Goal: Information Seeking & Learning: Learn about a topic

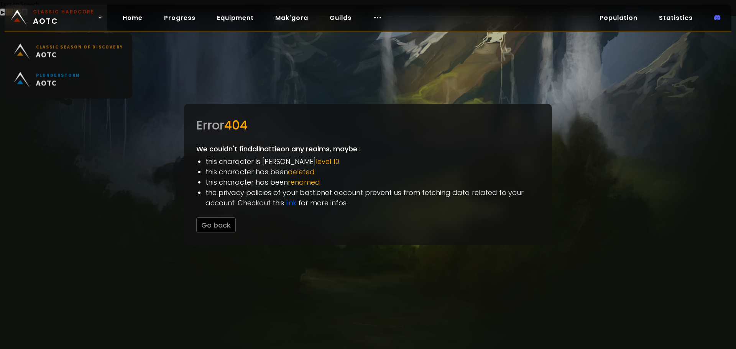
click at [56, 16] on span "Classic Hardcore AOTC" at bounding box center [63, 17] width 61 height 18
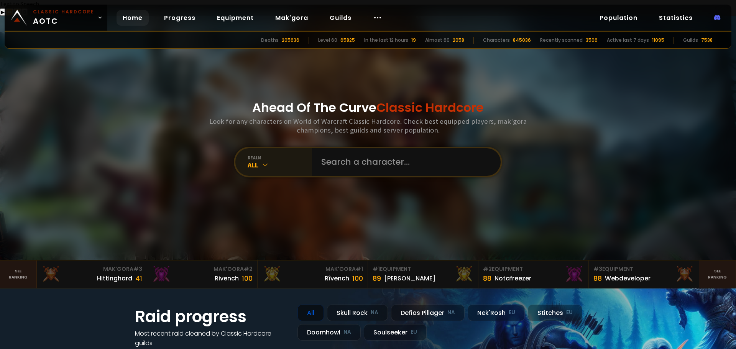
click at [265, 161] on icon at bounding box center [265, 165] width 8 height 8
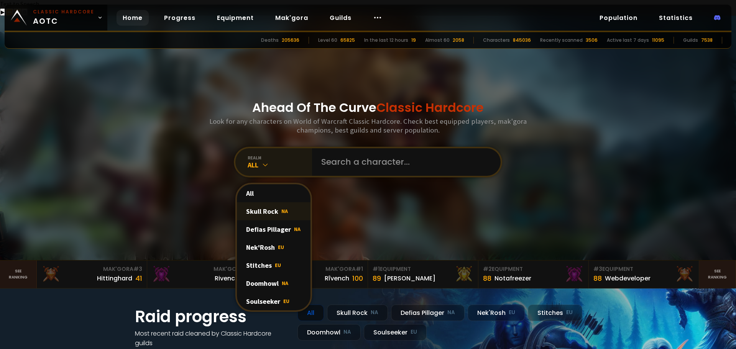
click at [260, 202] on div "Skull Rock NA" at bounding box center [274, 211] width 74 height 18
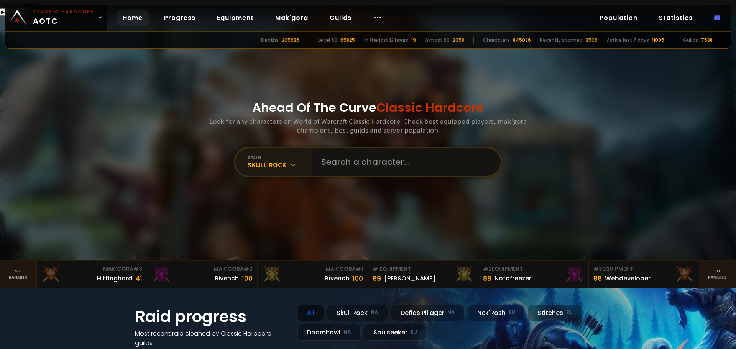
click at [368, 148] on input "text" at bounding box center [404, 162] width 175 height 28
type input "hogger"
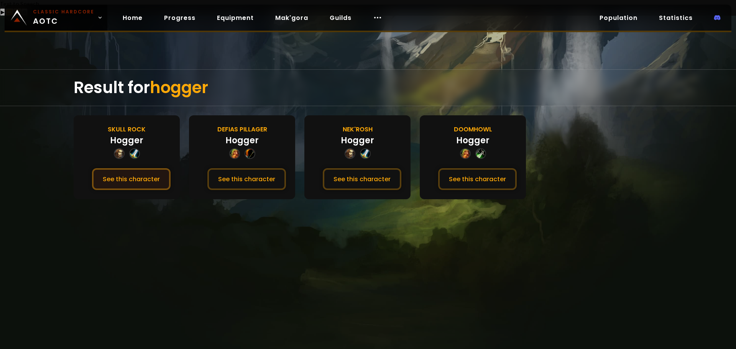
click at [136, 168] on button "See this character" at bounding box center [131, 179] width 79 height 22
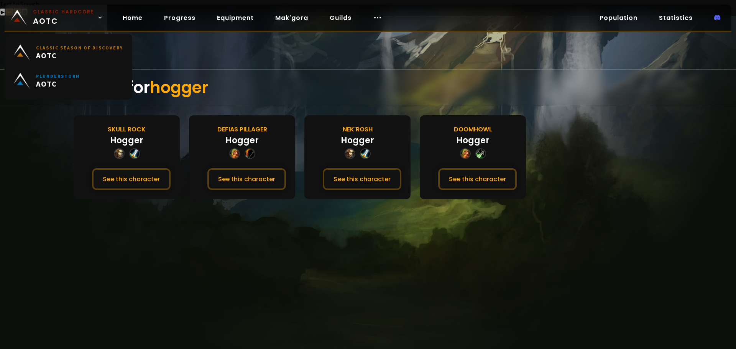
click at [55, 17] on span "Classic Hardcore AOTC" at bounding box center [63, 17] width 61 height 18
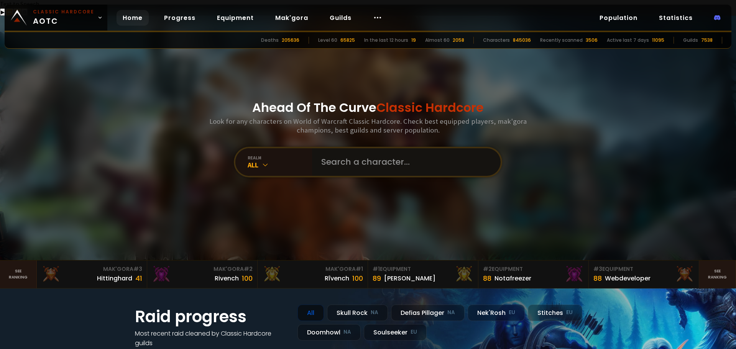
click at [352, 148] on input "text" at bounding box center [404, 162] width 175 height 28
click at [265, 155] on div "realm" at bounding box center [280, 158] width 64 height 6
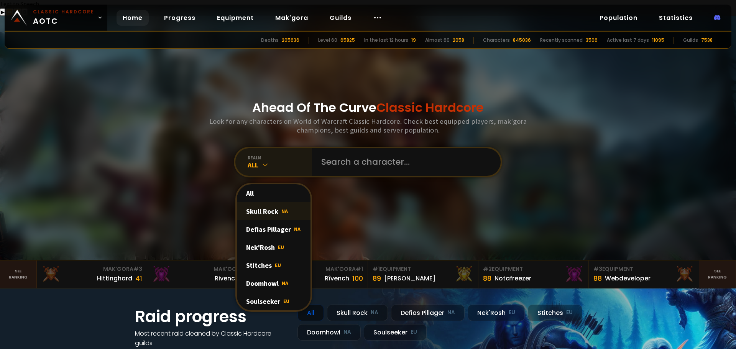
click at [263, 202] on div "Skull Rock NA" at bounding box center [274, 211] width 74 height 18
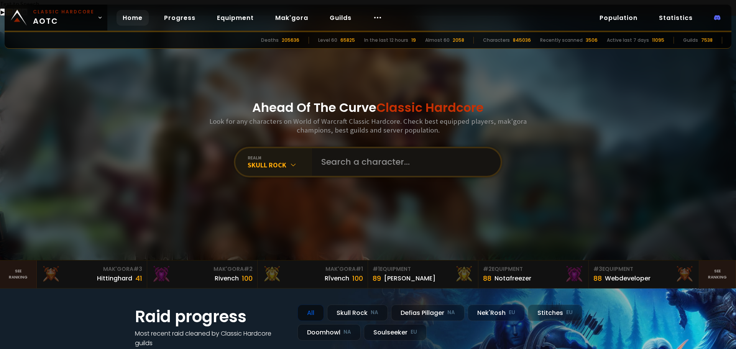
click at [360, 148] on input "text" at bounding box center [404, 162] width 175 height 28
type input "yahooer"
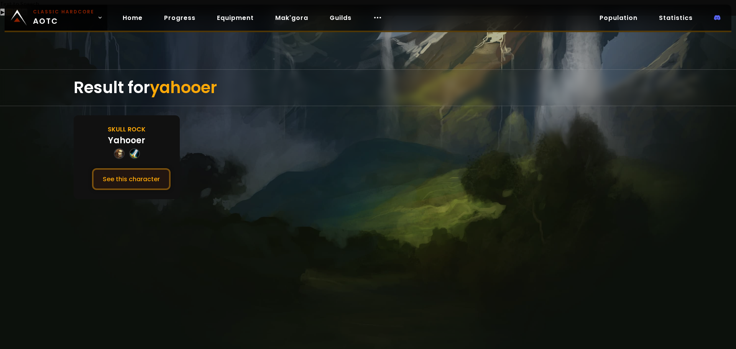
click at [136, 168] on button "See this character" at bounding box center [131, 179] width 79 height 22
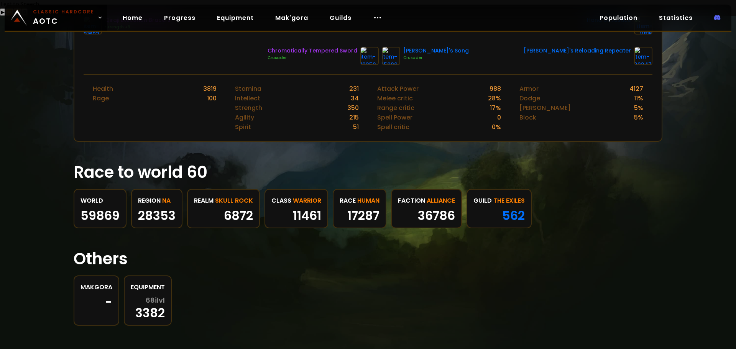
scroll to position [38, 0]
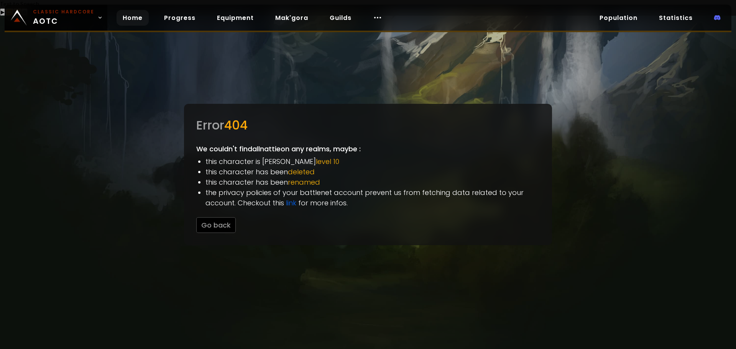
click at [123, 16] on link "Home" at bounding box center [133, 18] width 32 height 16
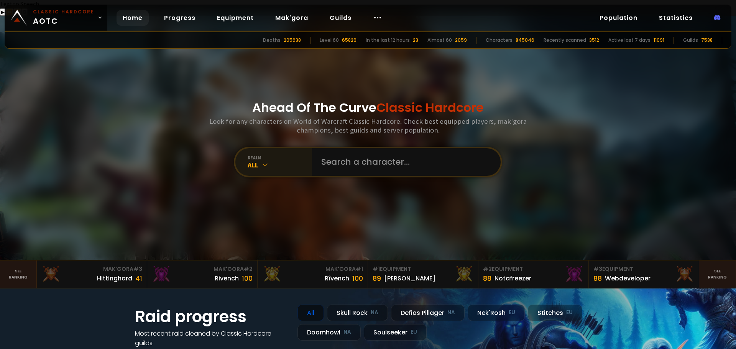
click at [265, 161] on icon at bounding box center [265, 165] width 8 height 8
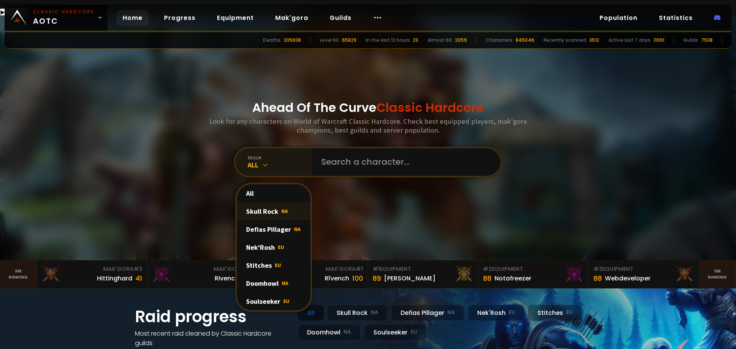
click at [268, 202] on div "Skull Rock NA" at bounding box center [274, 211] width 74 height 18
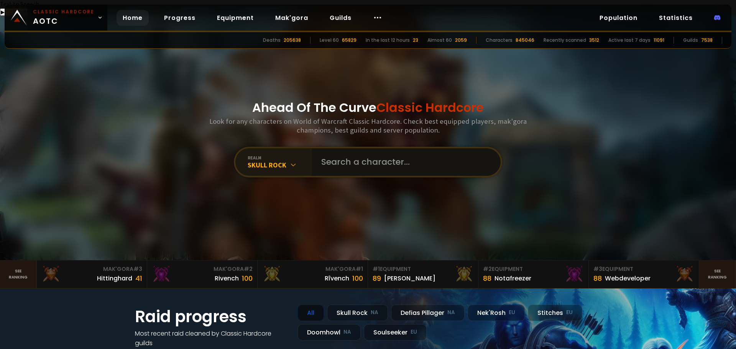
click at [348, 148] on input "text" at bounding box center [404, 162] width 175 height 28
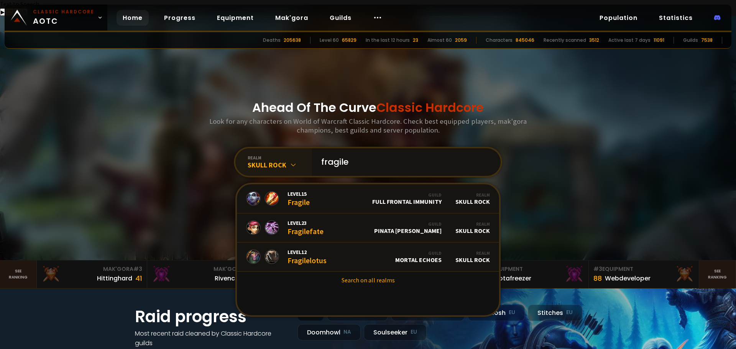
type input "fragil"
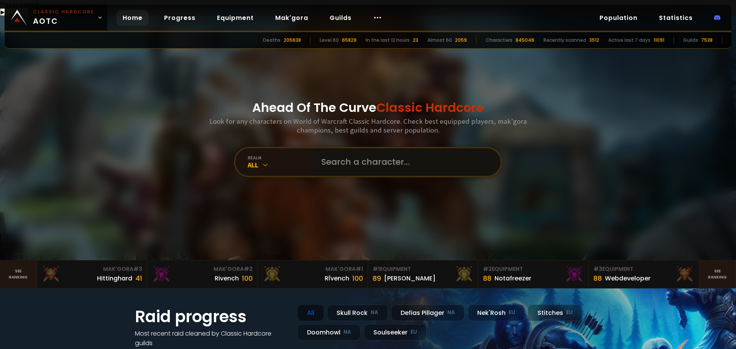
click at [366, 148] on input "text" at bounding box center [404, 162] width 175 height 28
click at [272, 161] on div "All" at bounding box center [280, 165] width 64 height 9
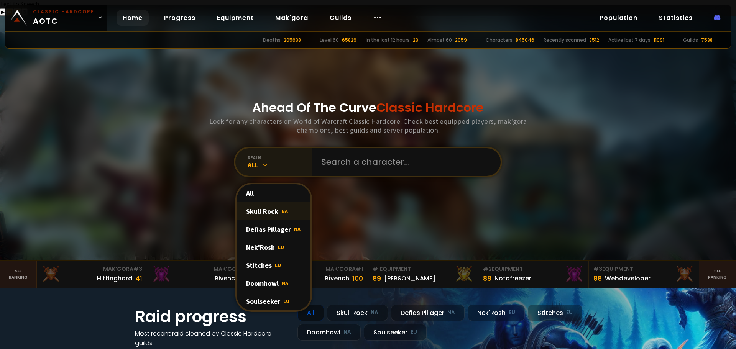
click at [268, 202] on div "Skull Rock NA" at bounding box center [274, 211] width 74 height 18
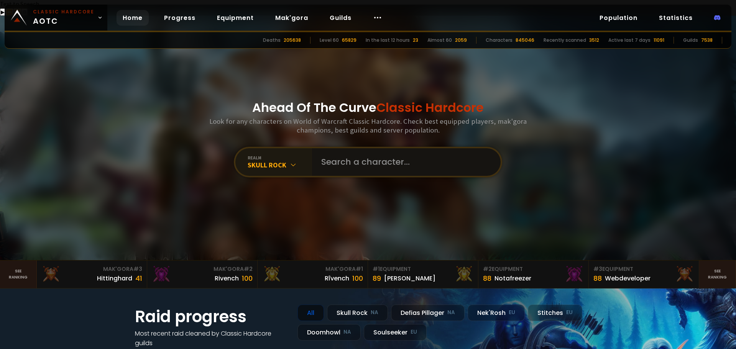
click at [362, 150] on input "text" at bounding box center [404, 162] width 175 height 28
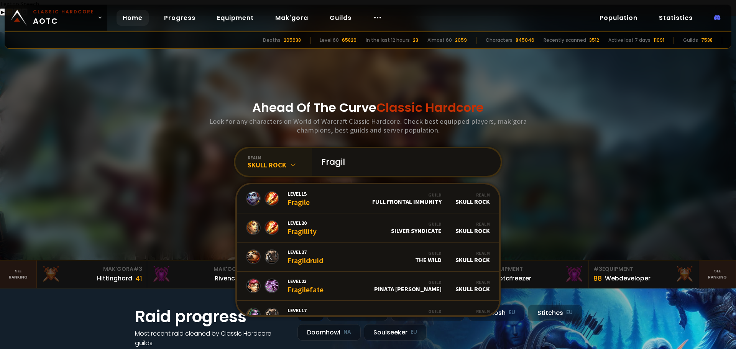
paste input "é"
type input "Fragilé"
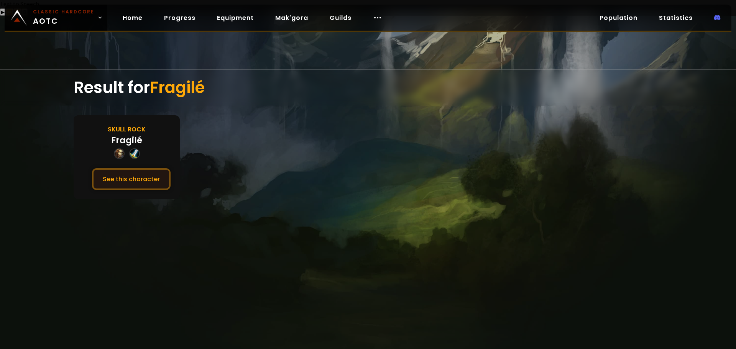
click at [156, 168] on button "See this character" at bounding box center [131, 179] width 79 height 22
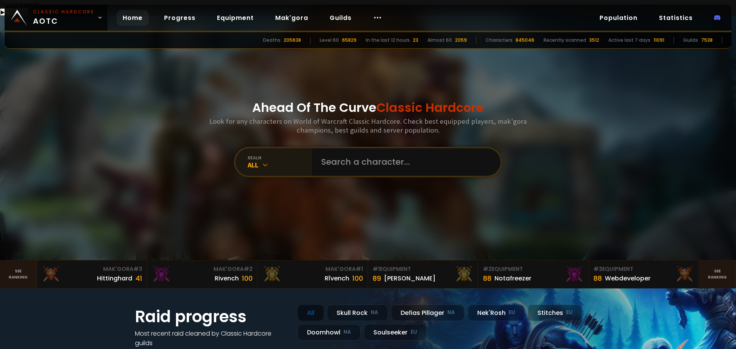
click at [262, 161] on icon at bounding box center [265, 165] width 8 height 8
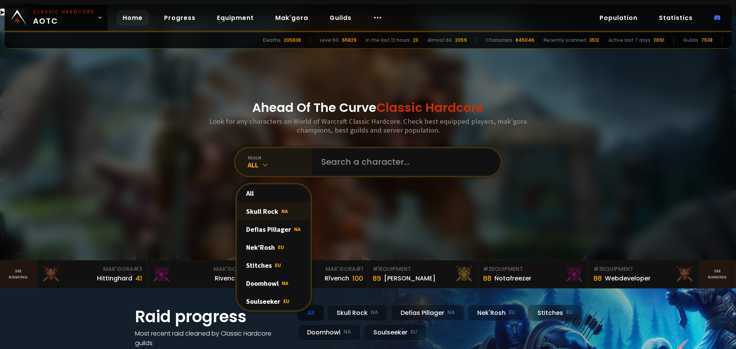
click at [265, 202] on div "Skull Rock NA" at bounding box center [274, 211] width 74 height 18
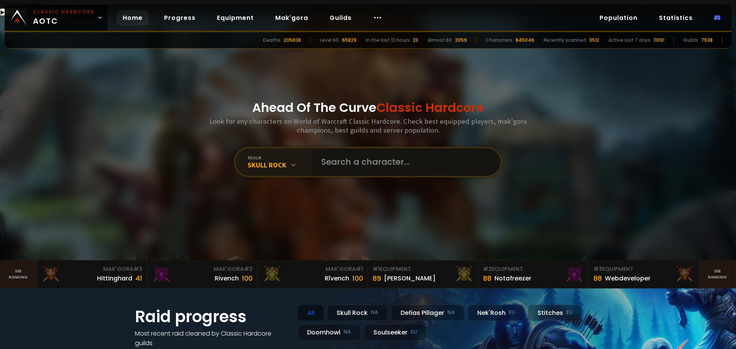
click at [378, 148] on input "text" at bounding box center [404, 162] width 175 height 28
paste input ""è""
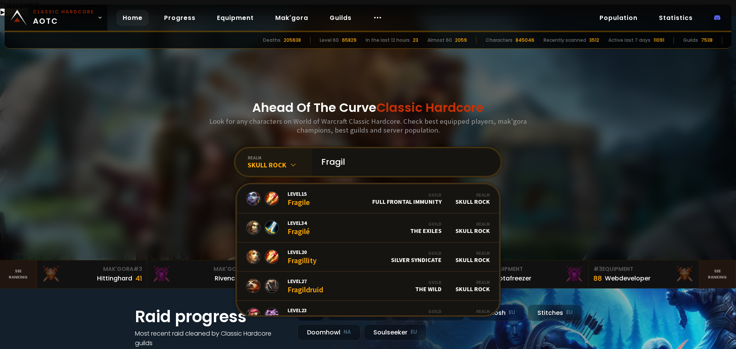
paste input ""è""
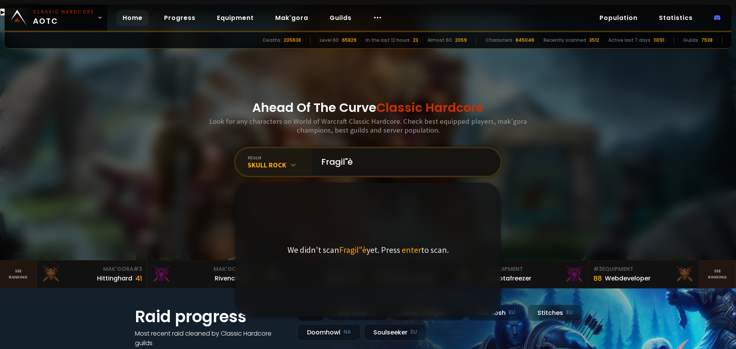
type input "Fragilè"
click at [378, 148] on input "Fragilè" at bounding box center [404, 162] width 175 height 28
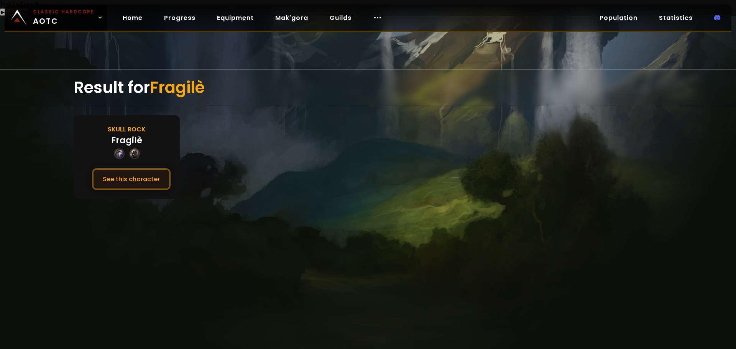
click at [152, 169] on button "See this character" at bounding box center [131, 179] width 79 height 22
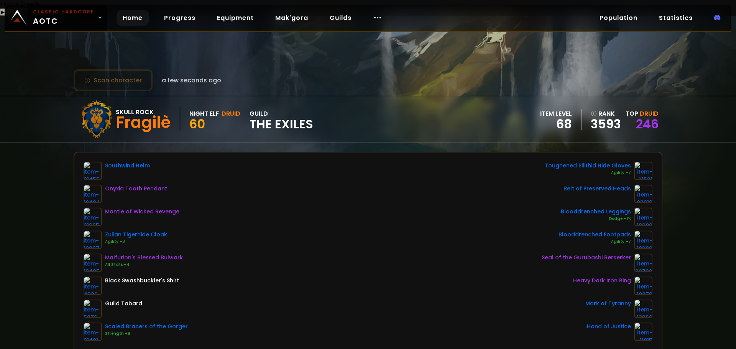
click at [128, 19] on link "Home" at bounding box center [133, 18] width 32 height 16
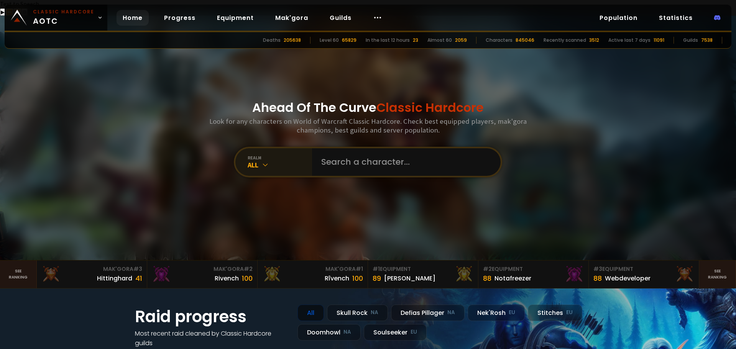
click at [267, 161] on div "All" at bounding box center [280, 165] width 64 height 9
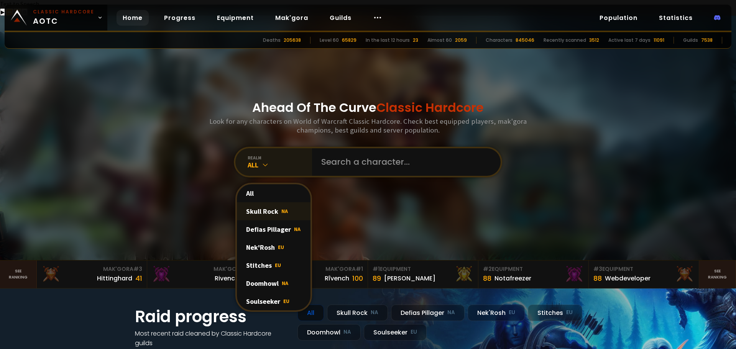
click at [276, 202] on div "Skull Rock NA" at bounding box center [274, 211] width 74 height 18
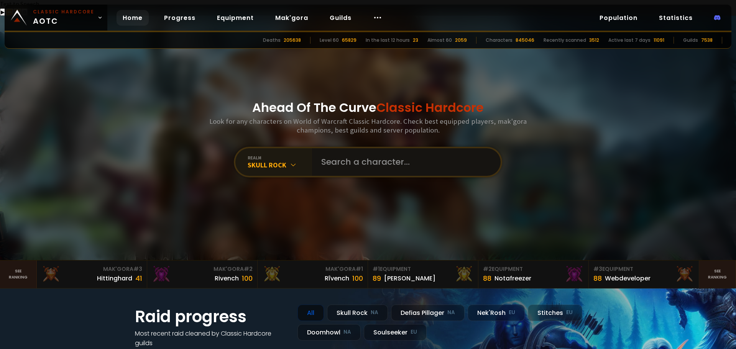
click at [356, 148] on input "text" at bounding box center [404, 162] width 175 height 28
click at [329, 148] on input "text" at bounding box center [404, 162] width 175 height 28
type input "galbulus"
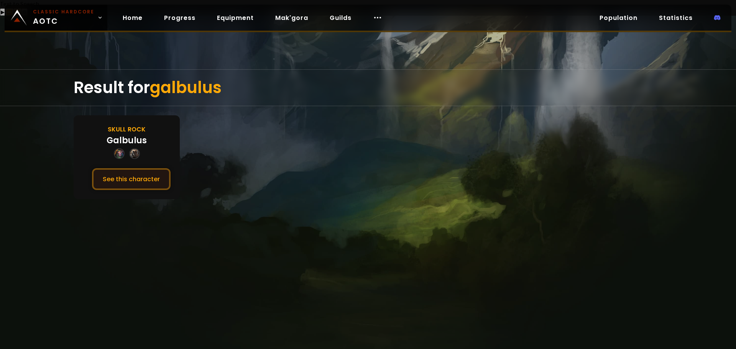
click at [158, 168] on button "See this character" at bounding box center [131, 179] width 79 height 22
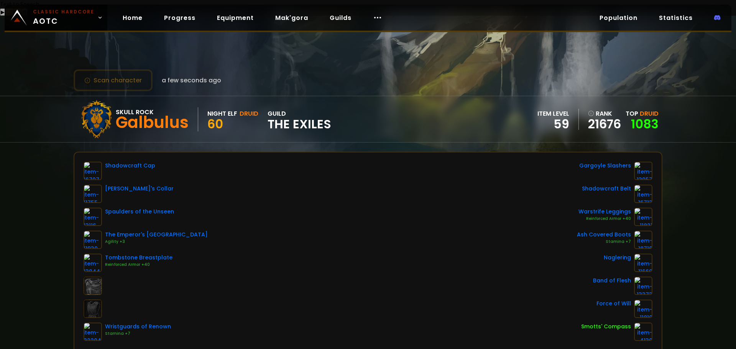
scroll to position [38, 0]
